Goal: Transaction & Acquisition: Purchase product/service

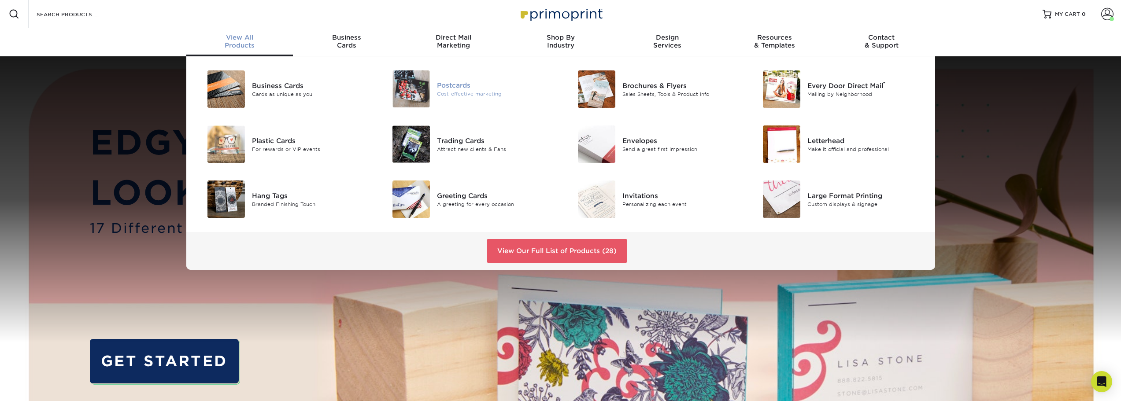
click at [446, 102] on div "Postcards Cost-effective marketing" at bounding box center [498, 88] width 123 height 37
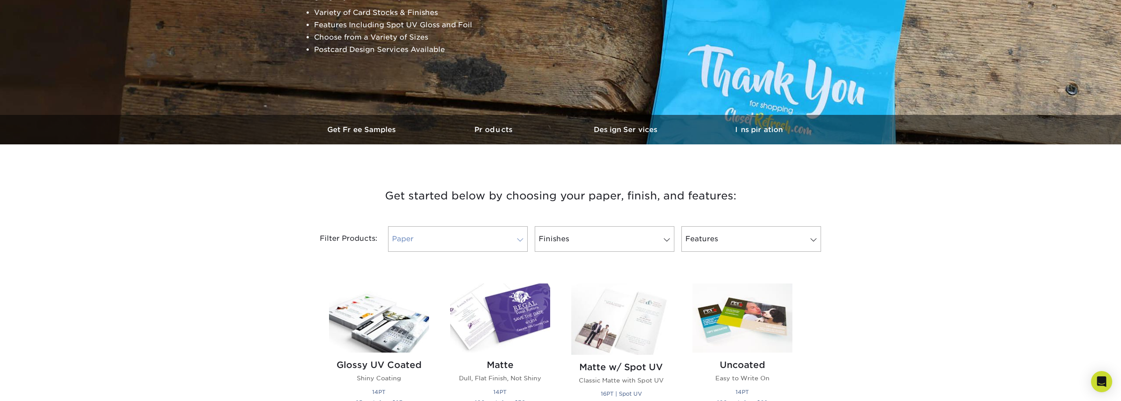
scroll to position [323, 0]
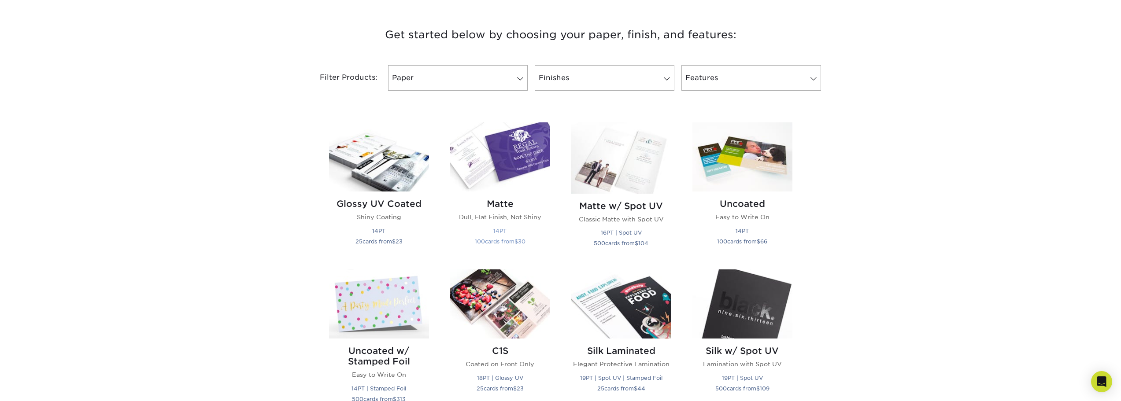
click at [480, 185] on img at bounding box center [500, 156] width 100 height 69
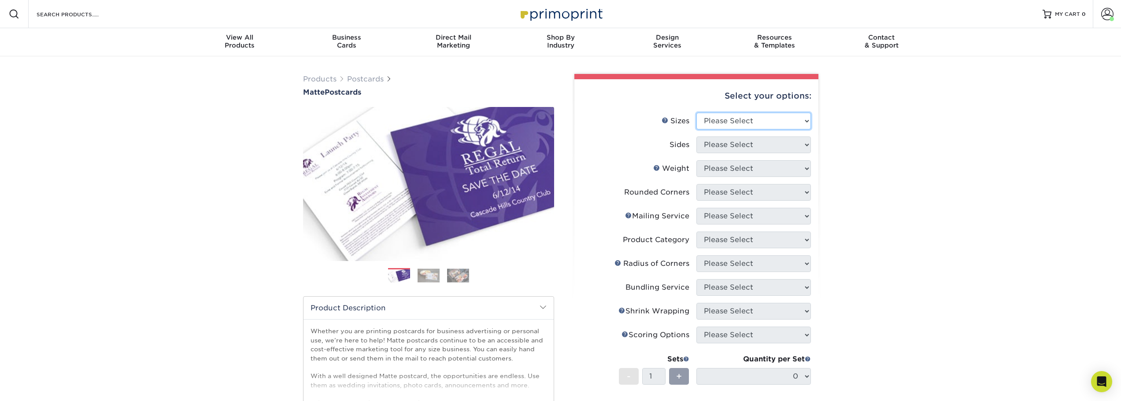
click at [787, 122] on select "Please Select 1.5" x 7" 2" x 4" 2" x 6" 2" x 7" 2" x 8" 2.12" x 5.5" 2.125" x 5…" at bounding box center [754, 121] width 115 height 17
select select "4.00x6.00"
click at [697, 113] on select "Please Select 1.5" x 7" 2" x 4" 2" x 6" 2" x 7" 2" x 8" 2.12" x 5.5" 2.125" x 5…" at bounding box center [754, 121] width 115 height 17
click at [770, 147] on select "Please Select Print Both Sides Print Front Only" at bounding box center [754, 145] width 115 height 17
select select "32d3c223-f82c-492b-b915-ba065a00862f"
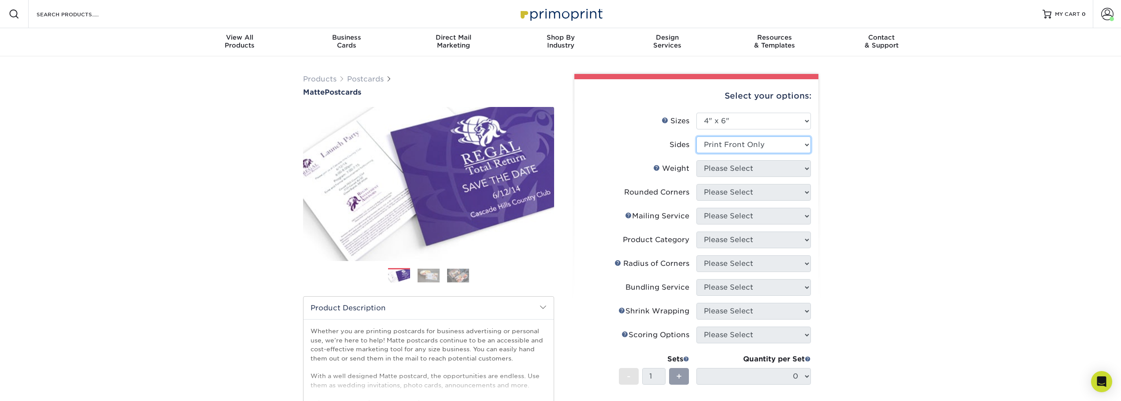
click at [697, 137] on select "Please Select Print Both Sides Print Front Only" at bounding box center [754, 145] width 115 height 17
click at [764, 172] on select "Please Select 16PT 14PT" at bounding box center [754, 168] width 115 height 17
select select "14PT"
click at [697, 160] on select "Please Select 16PT 14PT" at bounding box center [754, 168] width 115 height 17
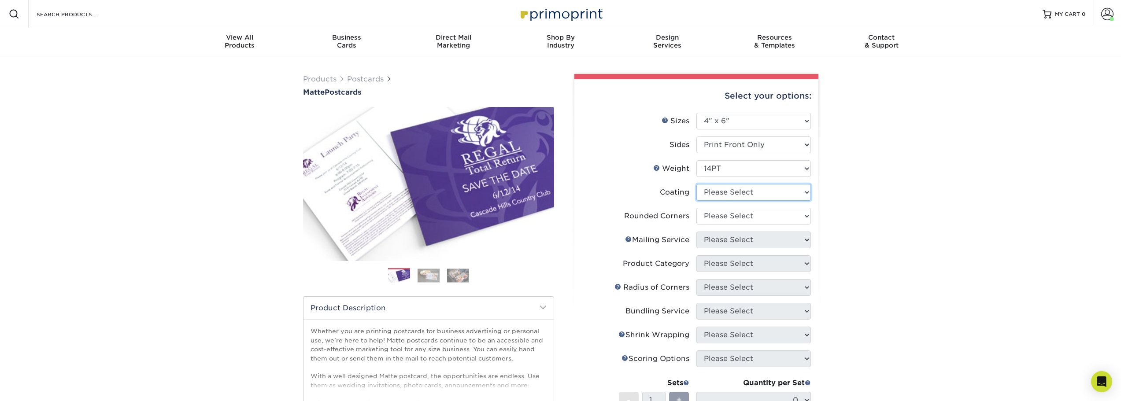
click at [760, 196] on select at bounding box center [754, 192] width 115 height 17
select select "121bb7b5-3b4d-429f-bd8d-bbf80e953313"
click at [697, 184] on select at bounding box center [754, 192] width 115 height 17
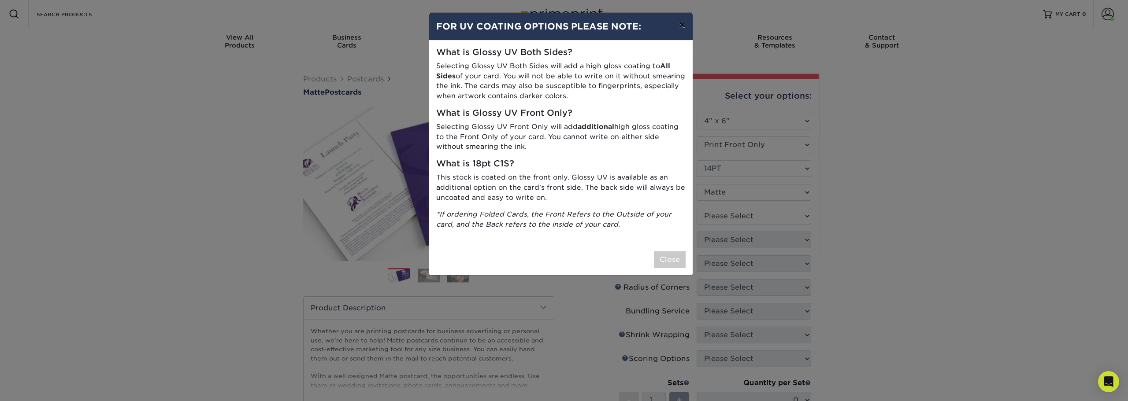
click at [682, 22] on button "×" at bounding box center [682, 25] width 20 height 25
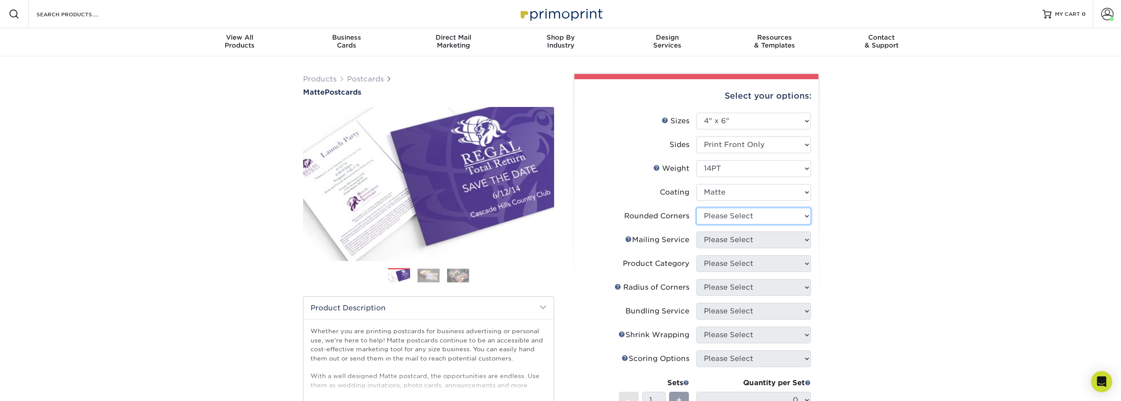
click at [751, 215] on select "Please Select Yes - Round 4 Corners No" at bounding box center [754, 216] width 115 height 17
select select "0"
click at [697, 208] on select "Please Select Yes - Round 4 Corners No" at bounding box center [754, 216] width 115 height 17
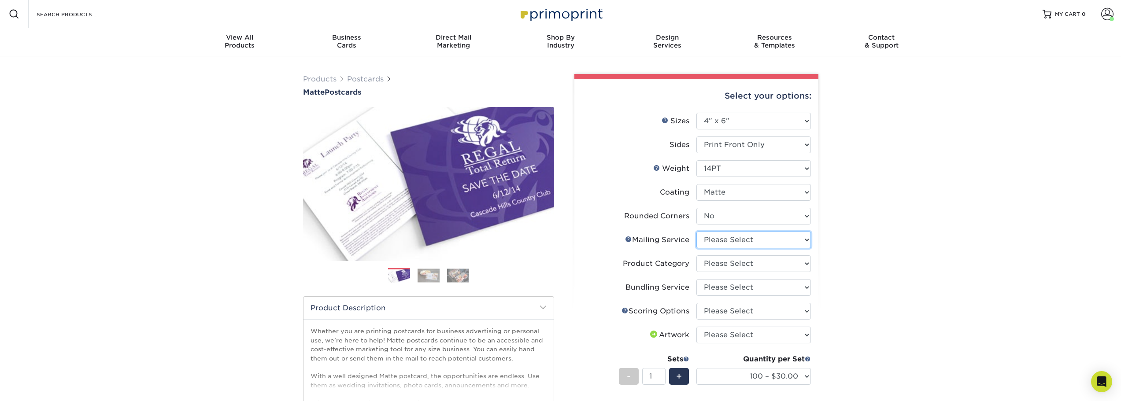
click at [751, 244] on select "Please Select No Direct Mailing Service No, I will mail/stamp/imprint Direct Ma…" at bounding box center [754, 240] width 115 height 17
select select "3e5e9bdd-d78a-4c28-a41d-fe1407925ca6"
click at [697, 232] on select "Please Select No Direct Mailing Service No, I will mail/stamp/imprint Direct Ma…" at bounding box center [754, 240] width 115 height 17
click at [750, 265] on select "Please Select Postcards" at bounding box center [754, 264] width 115 height 17
select select "9b7272e0-d6c8-4c3c-8e97-d3a1bcdab858"
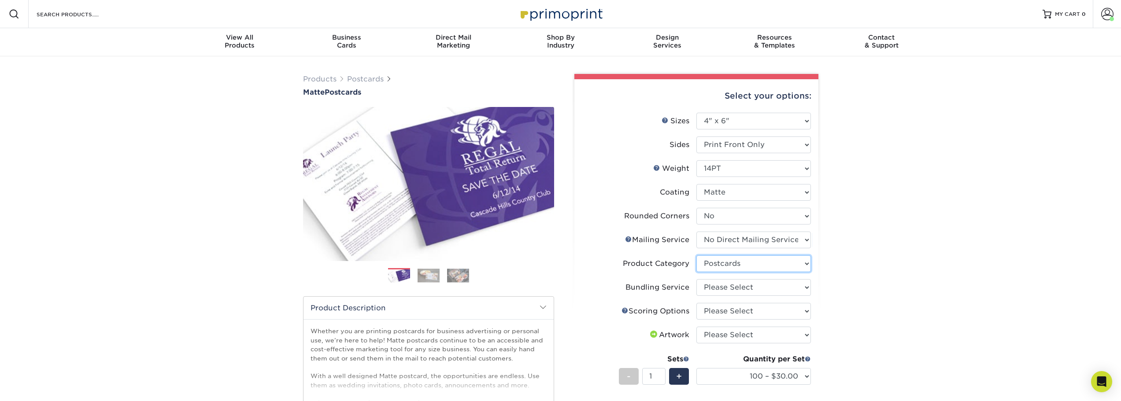
click at [697, 256] on select "Please Select Postcards" at bounding box center [754, 264] width 115 height 17
click at [763, 289] on select "Please Select No Bundling Services Yes, Bundles of 50 (+2 Days) Yes, Bundles of…" at bounding box center [754, 287] width 115 height 17
select select "58689abb-25c0-461c-a4c3-a80b627d6649"
click at [697, 279] on select "Please Select No Bundling Services Yes, Bundles of 50 (+2 Days) Yes, Bundles of…" at bounding box center [754, 287] width 115 height 17
click at [769, 313] on select "Please Select No Scoring One Score" at bounding box center [754, 311] width 115 height 17
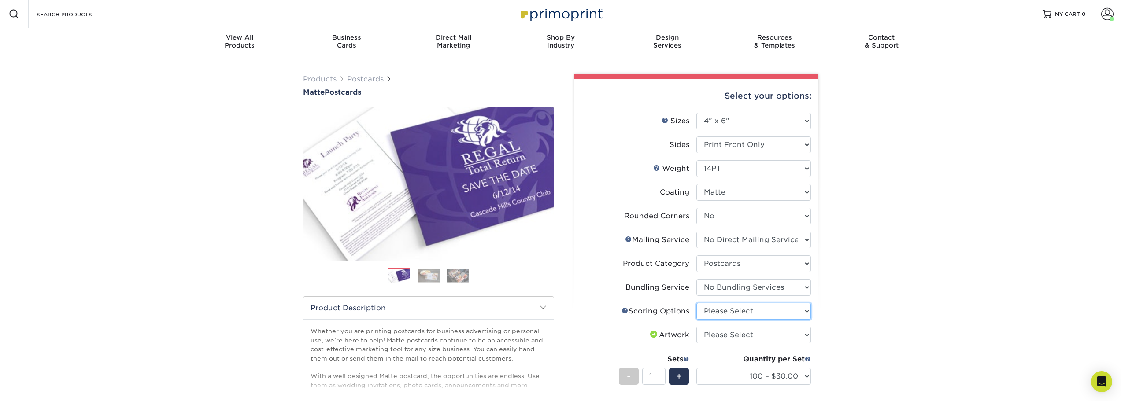
select select "16ebe401-5398-422d-8cb0-f3adbb82deb5"
click at [697, 303] on select "Please Select No Scoring One Score" at bounding box center [754, 311] width 115 height 17
click at [760, 341] on select "Please Select I will upload files I need a design - $150" at bounding box center [754, 335] width 115 height 17
select select "upload"
click at [697, 327] on select "Please Select I will upload files I need a design - $150" at bounding box center [754, 335] width 115 height 17
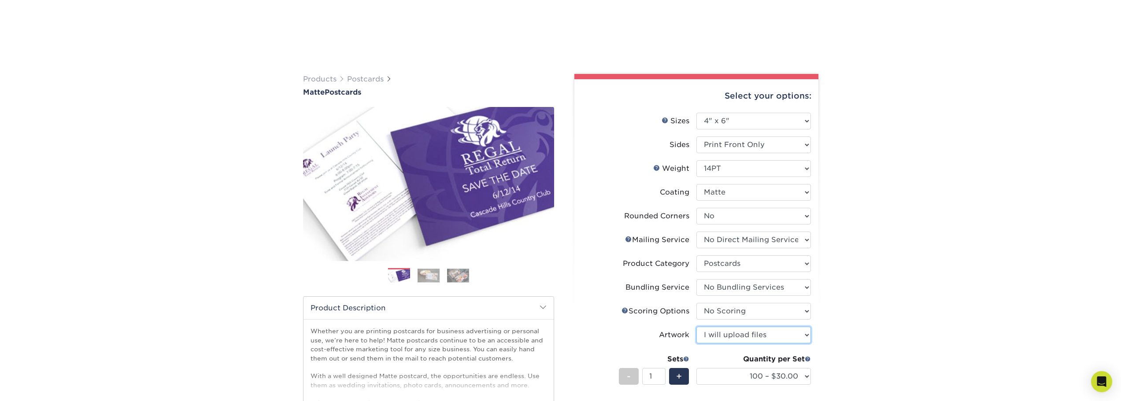
scroll to position [162, 0]
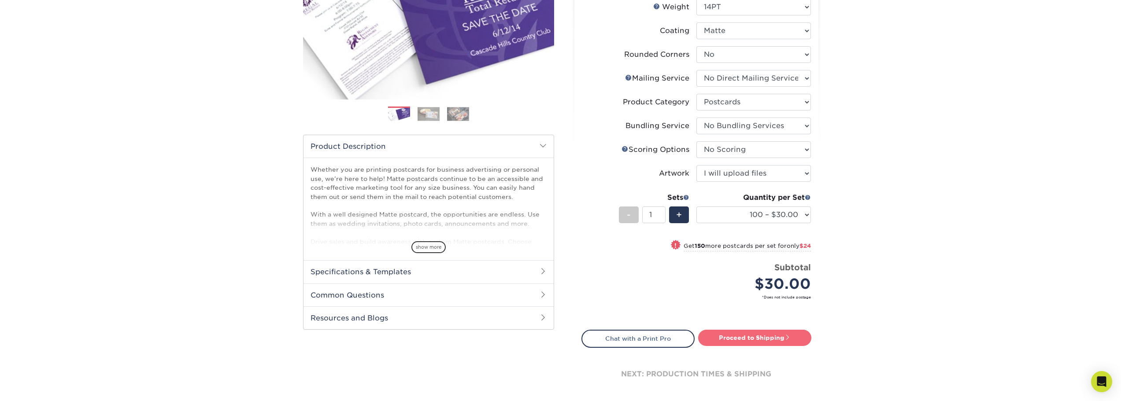
click at [771, 337] on link "Proceed to Shipping" at bounding box center [754, 338] width 113 height 16
type input "Set 1"
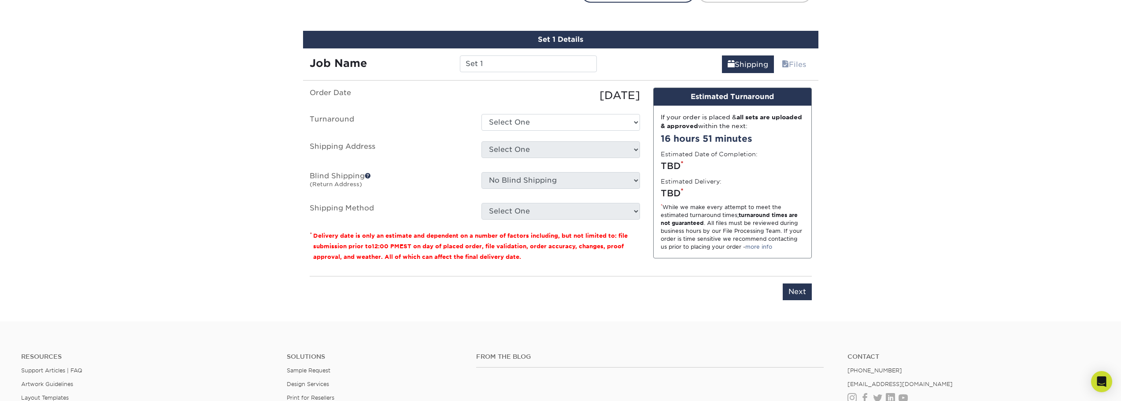
scroll to position [516, 0]
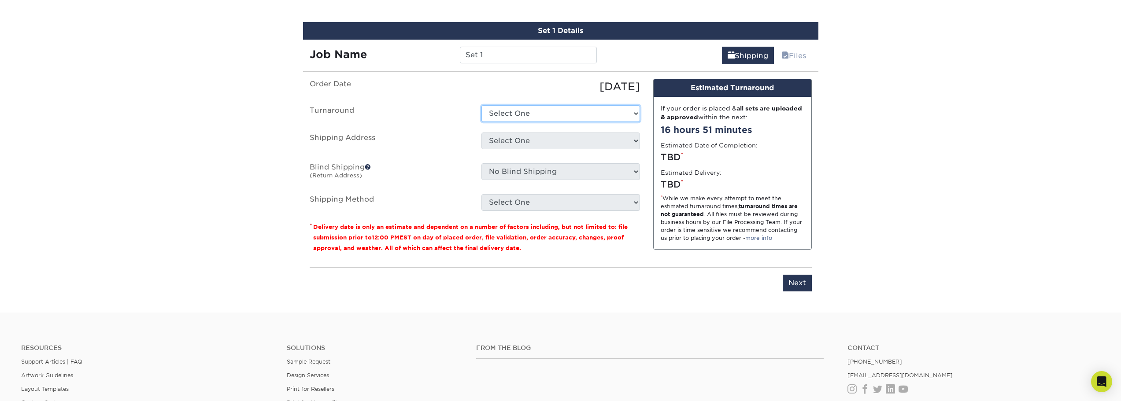
click at [559, 115] on select "Select One 2-4 Business Days 2 Day Next Business Day" at bounding box center [561, 113] width 159 height 17
click at [542, 118] on select "Select One 2-4 Business Days 2 Day Next Business Day" at bounding box center [561, 113] width 159 height 17
select select "1d9af4c2-2358-45ef-a9c0-749eb78a8a53"
click at [482, 105] on select "Select One 2-4 Business Days 2 Day Next Business Day" at bounding box center [561, 113] width 159 height 17
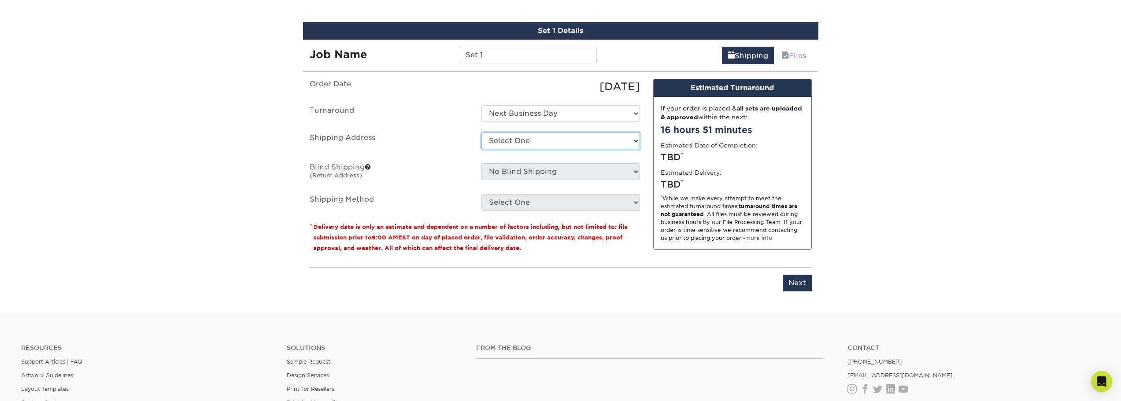
click at [542, 143] on select "Select One Gateway Fellowship Gateway Fellowship + Add New Address" at bounding box center [561, 141] width 159 height 17
select select "181331"
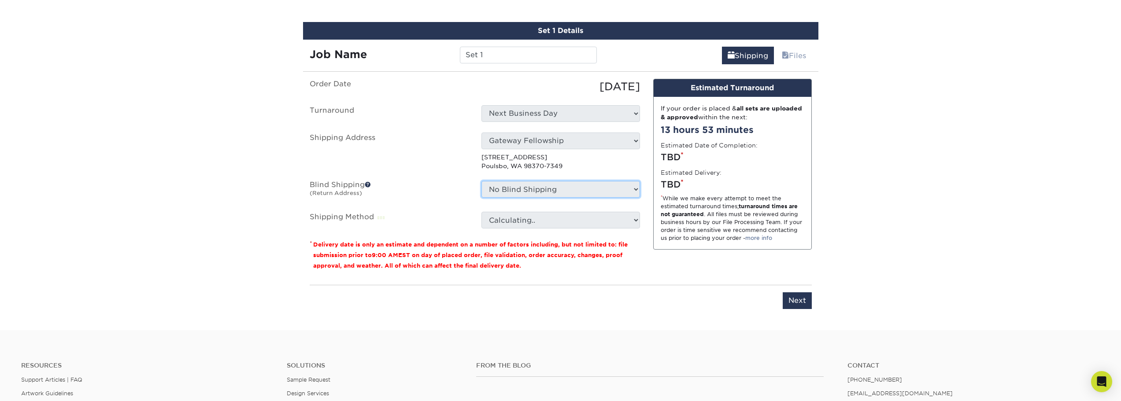
click at [550, 193] on select "No Blind Shipping Gateway Fellowship Gateway Fellowship + Add New Address" at bounding box center [561, 189] width 159 height 17
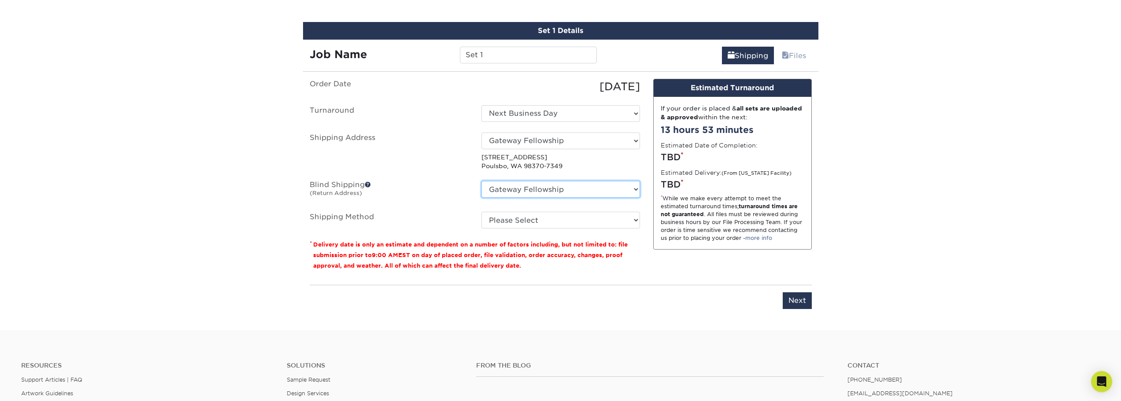
click at [482, 181] on select "No Blind Shipping Gateway Fellowship Gateway Fellowship + Add New Address" at bounding box center [561, 189] width 159 height 17
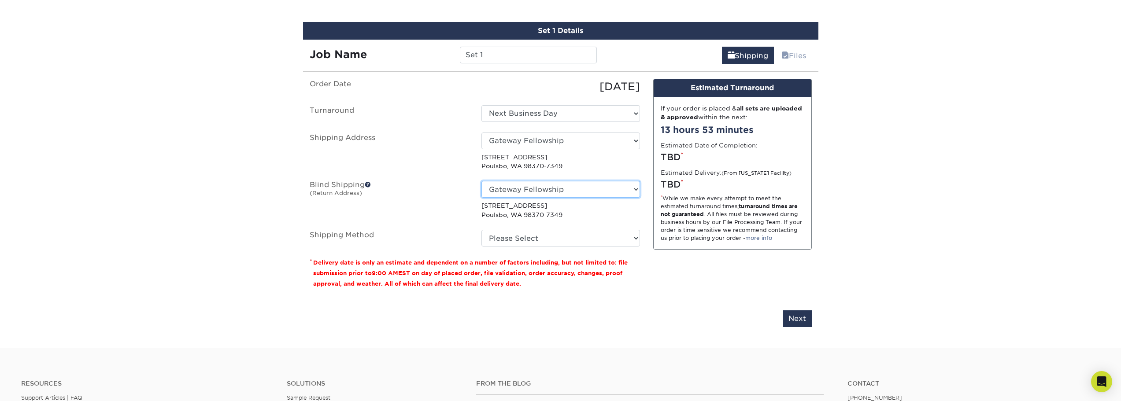
click at [560, 193] on select "No Blind Shipping Gateway Fellowship Gateway Fellowship + Add New Address" at bounding box center [561, 189] width 159 height 17
select select "-1"
click at [482, 181] on select "No Blind Shipping Gateway Fellowship Gateway Fellowship + Add New Address" at bounding box center [561, 189] width 159 height 17
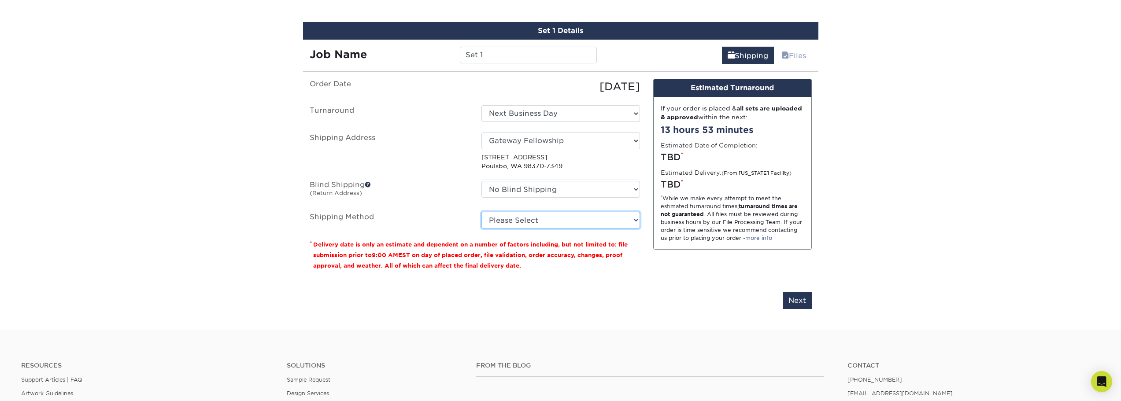
click at [558, 223] on select "Please Select Ground Shipping (+$23.86) 3 Day Shipping Service (+$25.33) 2 Day …" at bounding box center [561, 220] width 159 height 17
click at [554, 108] on select "Select One 2-4 Business Days 2 Day Next Business Day" at bounding box center [561, 113] width 159 height 17
select select "a050825f-4310-43dc-9915-2f1a4cf66a30"
click at [557, 221] on select "Please Select Ground Shipping (+$23.86) 3 Day Shipping Service (+$25.33) 2 Day …" at bounding box center [561, 220] width 159 height 17
